Goal: Download file/media

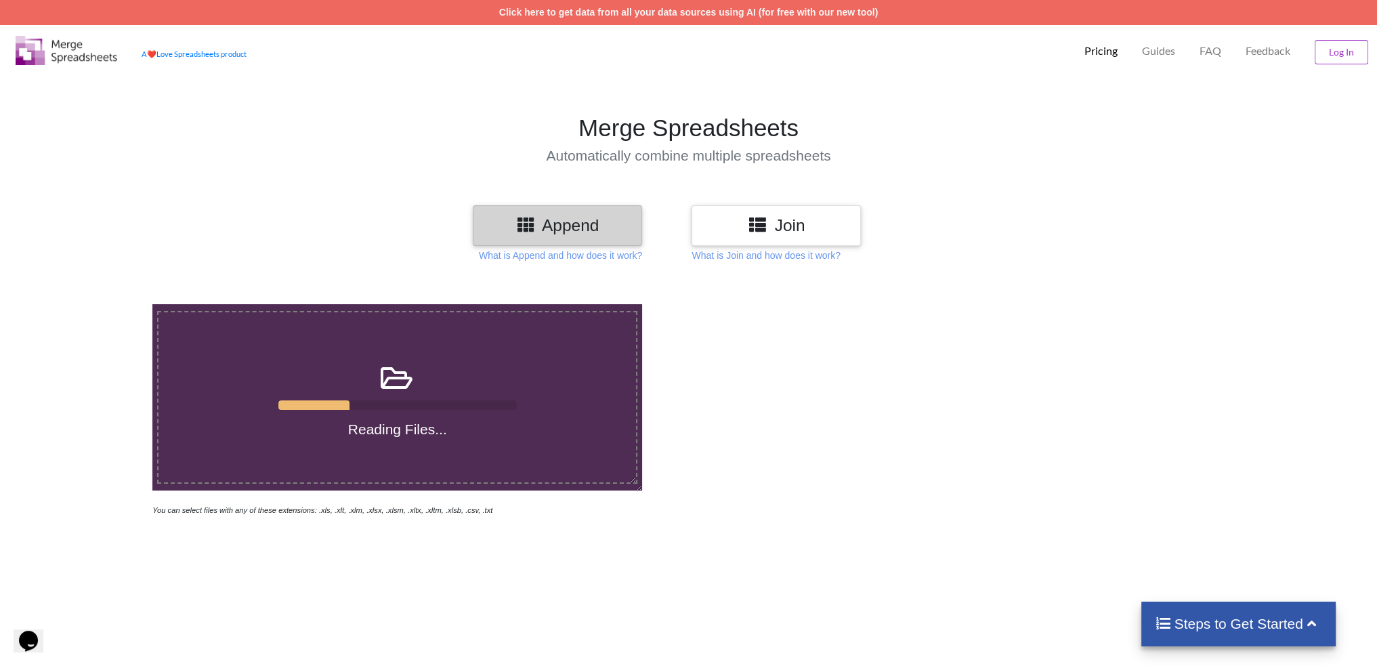
click at [646, 339] on div at bounding box center [670, 410] width 49 height 213
click at [909, 473] on div at bounding box center [979, 410] width 583 height 213
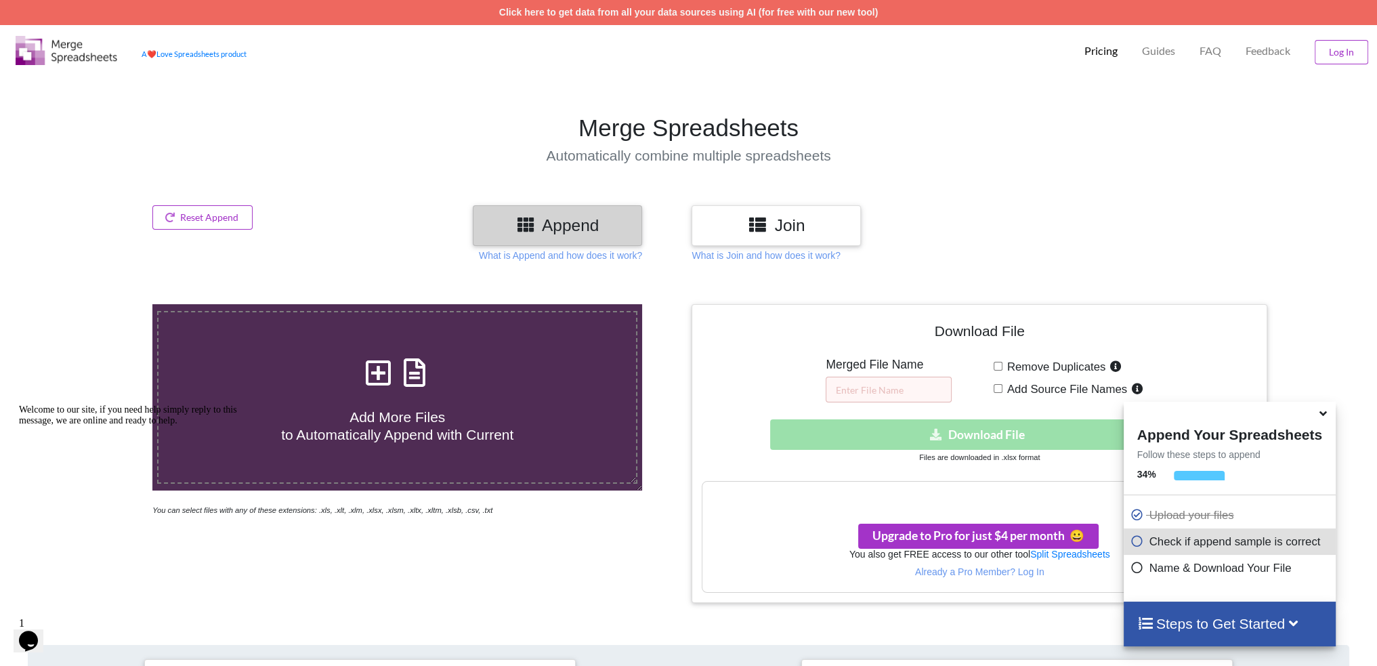
click at [923, 429] on div "Download hidden Download File" at bounding box center [979, 434] width 555 height 30
click at [924, 393] on input "text" at bounding box center [889, 390] width 126 height 26
type input "r"
click at [947, 438] on div "Download hidden Download File" at bounding box center [979, 434] width 555 height 30
click at [1014, 364] on span "Remove Duplicates" at bounding box center [1054, 366] width 104 height 13
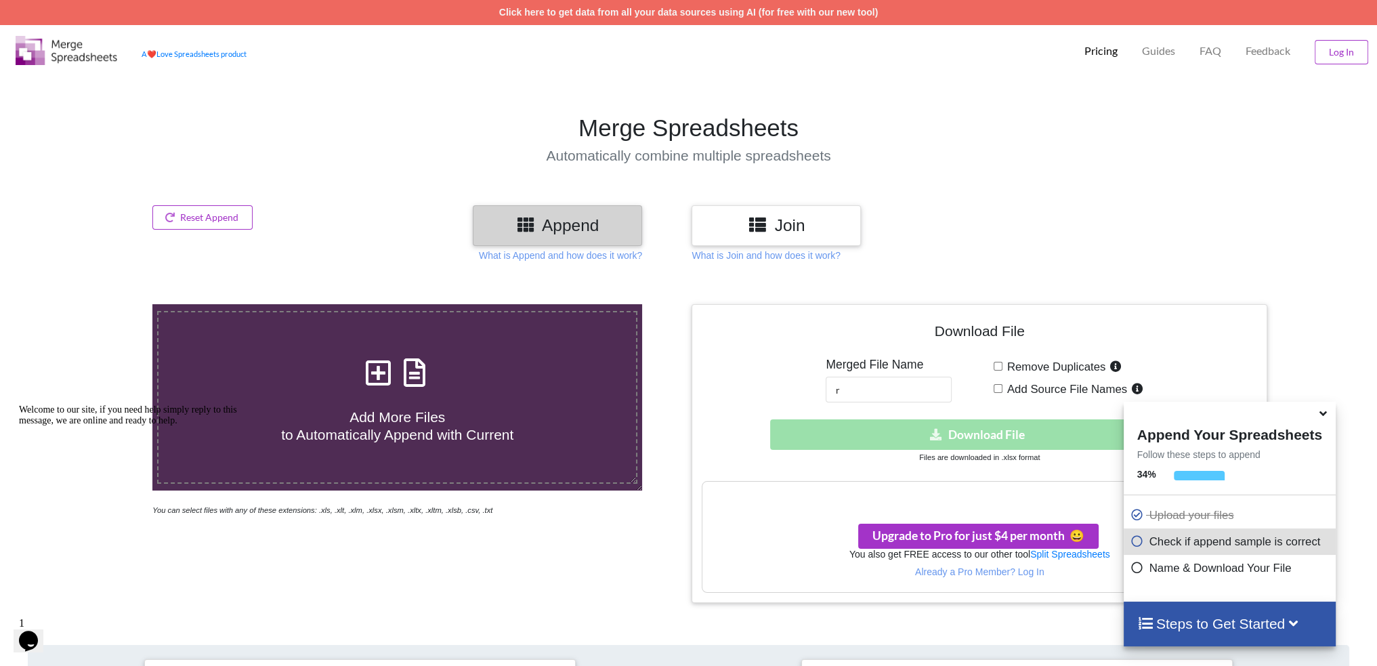
click at [1002, 364] on input "Remove Duplicates" at bounding box center [998, 366] width 9 height 9
checkbox input "true"
click at [992, 438] on div "Download hidden Download File" at bounding box center [979, 434] width 555 height 30
click at [959, 494] on h3 "Your files are more than 1 MB" at bounding box center [979, 495] width 554 height 15
